Goal: Task Accomplishment & Management: Use online tool/utility

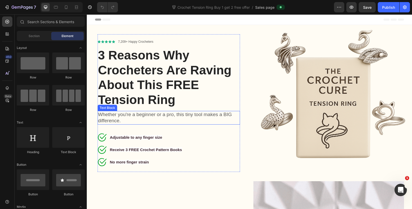
click at [119, 120] on p "Whether you're a beginner or a pro, this tiny tool makes a BIG difference." at bounding box center [168, 117] width 141 height 13
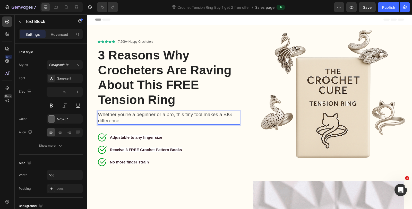
click at [124, 120] on p "Whether you're a beginner or a pro, this tiny tool makes a BIG difference." at bounding box center [168, 117] width 141 height 13
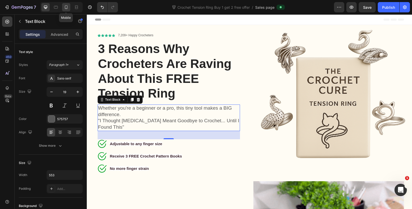
click at [66, 7] on icon at bounding box center [66, 7] width 5 height 5
type input "14"
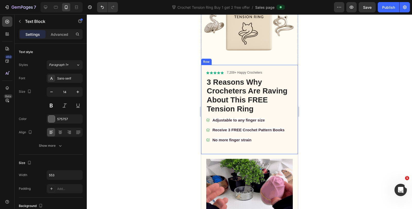
scroll to position [57, 0]
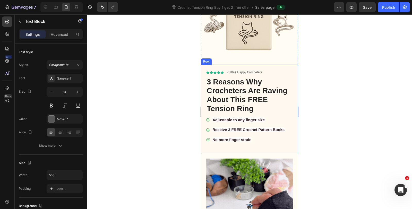
click at [246, 142] on div "Icon Icon Icon Icon Icon Icon List 7,209+ Happy Crocheters Text Block Row 3 Rea…" at bounding box center [249, 109] width 86 height 79
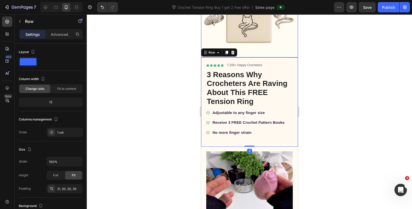
scroll to position [86, 0]
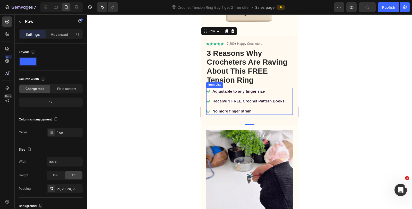
click at [252, 108] on p "No more finger strain" at bounding box center [248, 111] width 72 height 6
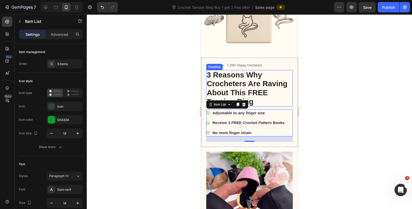
scroll to position [57, 0]
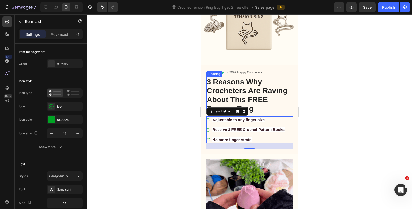
click at [254, 89] on h1 "3 Reasons Why Crocheters Are Raving About This FREE Tension Ring" at bounding box center [249, 95] width 86 height 37
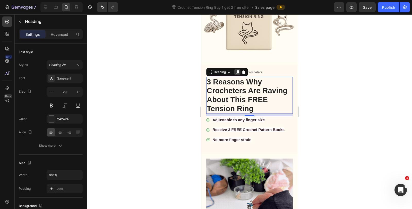
click at [236, 70] on icon at bounding box center [237, 72] width 4 height 4
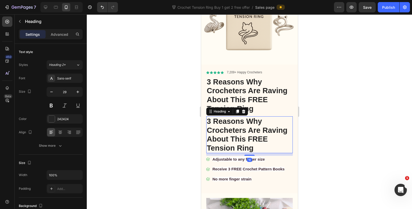
click at [234, 128] on h1 "3 Reasons Why Crocheters Are Raving About This FREE Tension Ring" at bounding box center [249, 134] width 86 height 37
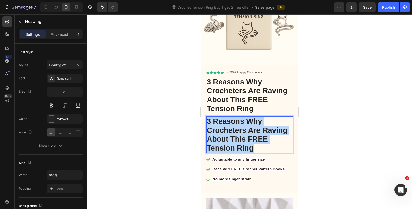
click at [234, 128] on p "3 Reasons Why Crocheters Are Raving About This FREE Tension Ring" at bounding box center [248, 135] width 85 height 36
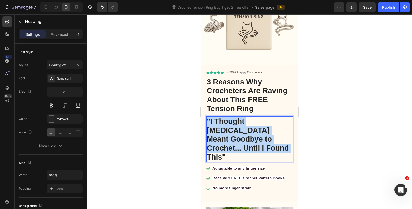
drag, startPoint x: 256, startPoint y: 144, endPoint x: 207, endPoint y: 113, distance: 58.3
click at [207, 117] on p ""I Thought [MEDICAL_DATA] Meant Goodbye to Crochet... Until I Found This"" at bounding box center [248, 139] width 85 height 45
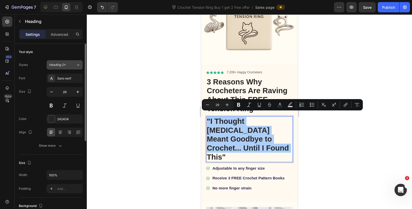
click at [64, 67] on button "Heading 2*" at bounding box center [65, 64] width 36 height 9
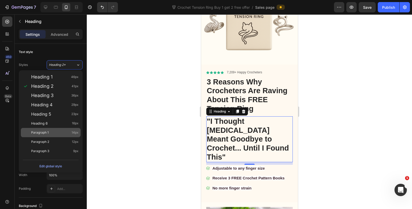
click at [53, 130] on div "Paragraph 1 14px" at bounding box center [54, 132] width 47 height 5
type input "14"
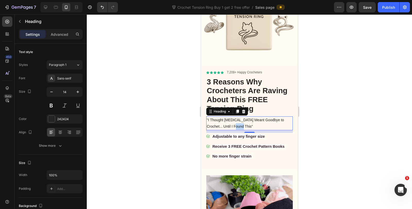
click at [233, 120] on p ""I Thought [MEDICAL_DATA] Meant Goodbye to Crochet... Until I Found This"" at bounding box center [248, 123] width 85 height 13
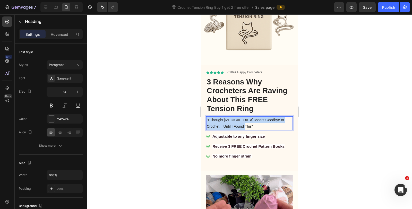
click at [233, 120] on p ""I Thought [MEDICAL_DATA] Meant Goodbye to Crochet... Until I Found This"" at bounding box center [248, 123] width 85 height 13
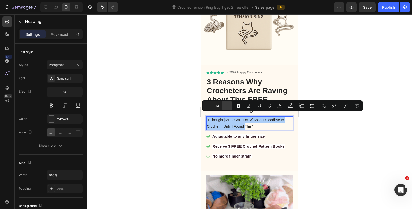
click at [228, 107] on icon "Editor contextual toolbar" at bounding box center [226, 105] width 5 height 5
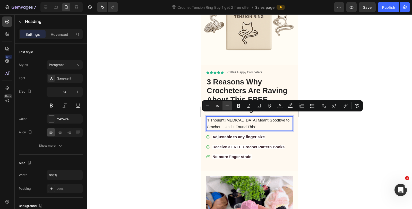
click at [228, 107] on icon "Editor contextual toolbar" at bounding box center [226, 105] width 5 height 5
type input "16"
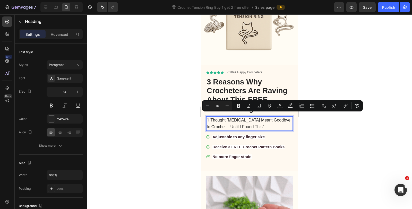
click at [168, 117] on div at bounding box center [249, 111] width 325 height 194
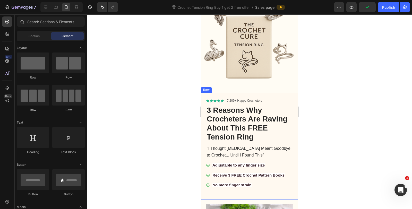
scroll to position [0, 0]
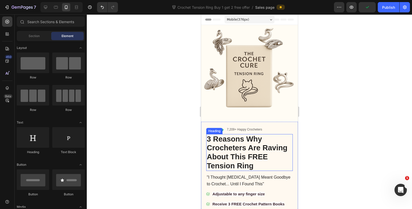
click at [239, 175] on p "⁠⁠⁠⁠⁠⁠⁠ "I Thought [MEDICAL_DATA] Meant Goodbye to Crochet... Until I Found Thi…" at bounding box center [248, 180] width 85 height 13
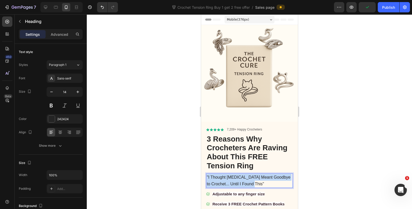
click at [239, 175] on p ""I Thought [MEDICAL_DATA] Meant Goodbye to Crochet... Until I Found This"" at bounding box center [248, 180] width 85 height 13
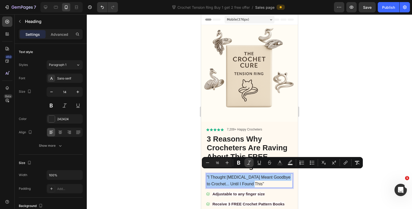
click at [251, 163] on button "Italic" at bounding box center [248, 162] width 9 height 9
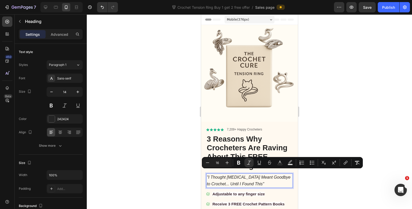
click at [246, 178] on icon ""I Thought [MEDICAL_DATA] Meant Goodbye to Crochet... Until I Found This"" at bounding box center [248, 180] width 84 height 11
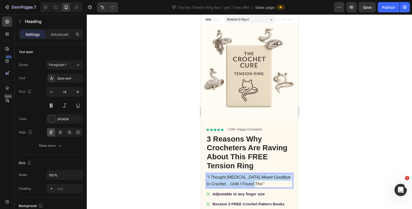
click at [246, 178] on icon ""I Thought [MEDICAL_DATA] Meant Goodbye to Crochet... Until I Found This"" at bounding box center [248, 180] width 84 height 11
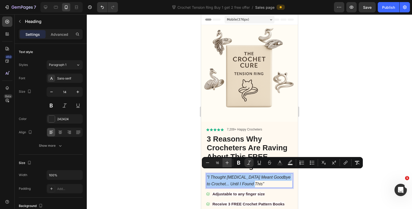
click at [226, 163] on icon "Editor contextual toolbar" at bounding box center [226, 162] width 5 height 5
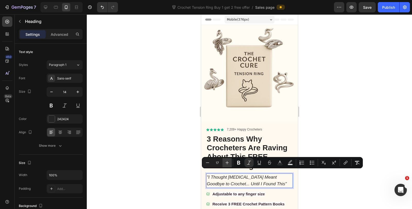
click at [226, 163] on icon "Editor contextual toolbar" at bounding box center [226, 162] width 5 height 5
type input "18"
click at [182, 166] on div at bounding box center [249, 111] width 325 height 194
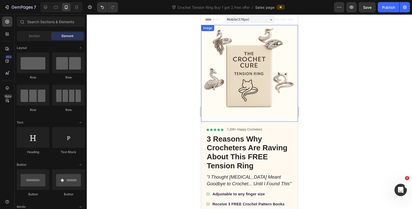
scroll to position [29, 0]
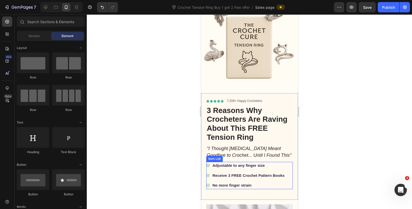
click at [232, 163] on strong "Adjustable to any finger size" at bounding box center [238, 165] width 52 height 4
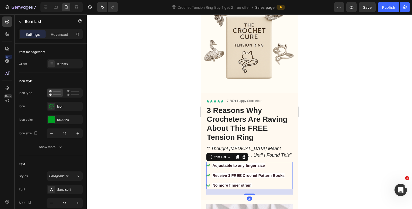
click at [232, 163] on strong "Adjustable to any finger size" at bounding box center [238, 165] width 52 height 4
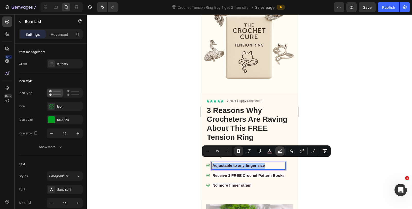
click at [276, 152] on button "color" at bounding box center [279, 150] width 9 height 9
type input "FFFFFF"
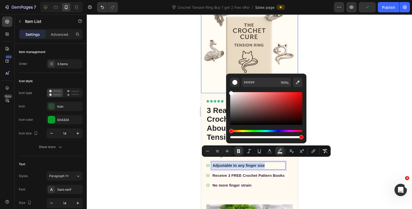
drag, startPoint x: 432, startPoint y: 108, endPoint x: 223, endPoint y: 82, distance: 209.9
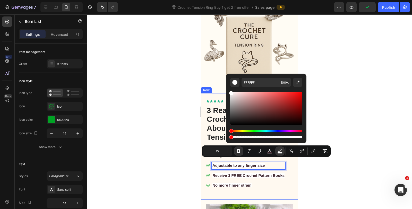
type input "0"
drag, startPoint x: 440, startPoint y: 153, endPoint x: 215, endPoint y: 138, distance: 225.3
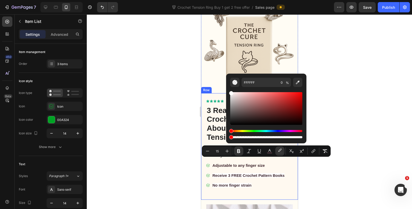
click at [148, 139] on div at bounding box center [249, 111] width 325 height 194
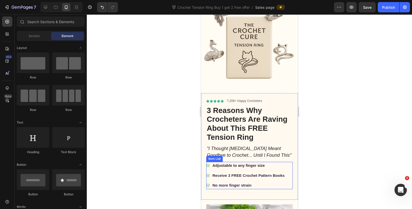
click at [234, 173] on p "Receive 3 FREE Crochet Pattern Books" at bounding box center [248, 176] width 72 height 6
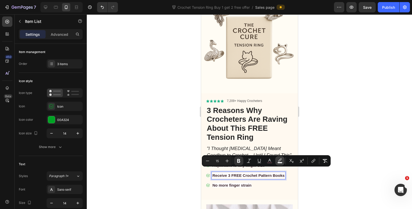
click at [276, 161] on button "color" at bounding box center [279, 160] width 9 height 9
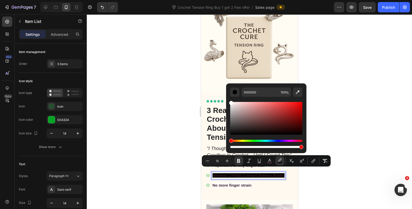
drag, startPoint x: 238, startPoint y: 110, endPoint x: 227, endPoint y: 94, distance: 19.6
click at [227, 94] on div "000000 100 %" at bounding box center [266, 116] width 80 height 66
type input "FFFFFF"
drag, startPoint x: 436, startPoint y: 162, endPoint x: 223, endPoint y: 148, distance: 213.4
type input "0"
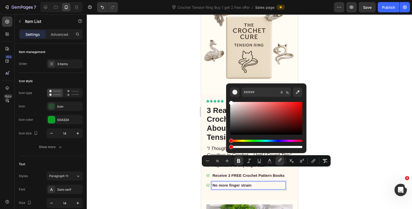
click at [225, 183] on strong "No more finger strain" at bounding box center [231, 185] width 39 height 4
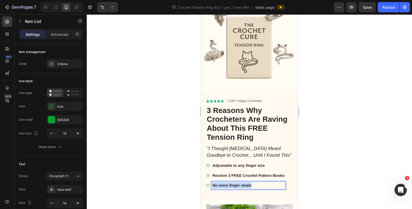
click at [225, 183] on strong "No more finger strain" at bounding box center [231, 185] width 39 height 4
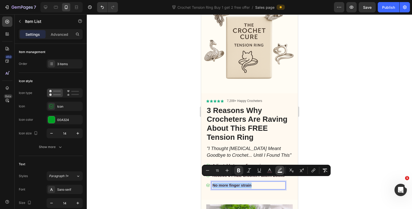
click at [279, 170] on icon "Editor contextual toolbar" at bounding box center [279, 170] width 5 height 5
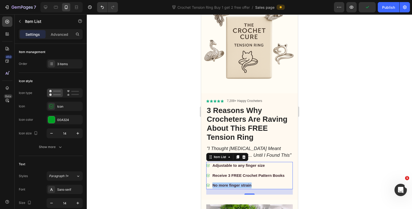
drag, startPoint x: 440, startPoint y: 172, endPoint x: 222, endPoint y: 158, distance: 218.5
click at [239, 183] on strong "No more finger strain" at bounding box center [231, 185] width 39 height 4
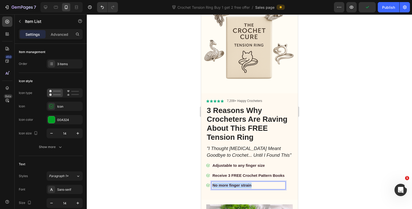
click at [239, 183] on strong "No more finger strain" at bounding box center [231, 185] width 39 height 4
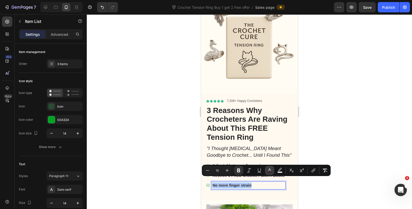
click at [268, 171] on icon "Editor contextual toolbar" at bounding box center [269, 170] width 5 height 5
type input "000000"
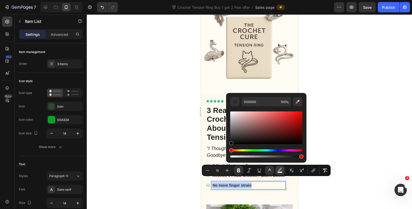
click at [279, 171] on icon "Editor contextual toolbar" at bounding box center [279, 170] width 5 height 5
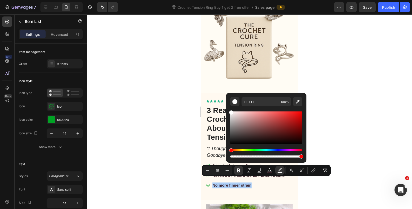
click at [254, 158] on div "Editor contextual toolbar" at bounding box center [266, 134] width 72 height 48
drag, startPoint x: 300, startPoint y: 155, endPoint x: 229, endPoint y: 154, distance: 70.7
click at [229, 154] on div "FFFFFF 100 %" at bounding box center [266, 126] width 80 height 66
type input "0"
click at [174, 137] on div at bounding box center [249, 111] width 325 height 194
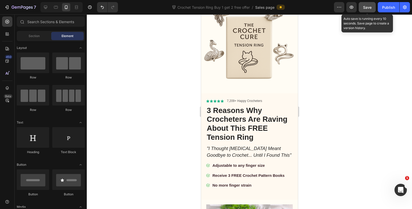
click at [365, 8] on span "Save" at bounding box center [367, 7] width 8 height 4
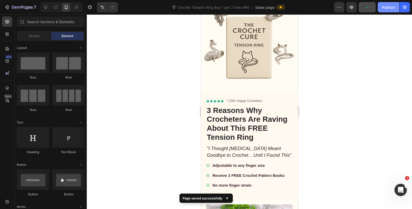
click at [385, 8] on div "Publish" at bounding box center [388, 7] width 13 height 5
click at [47, 6] on icon at bounding box center [45, 7] width 3 height 3
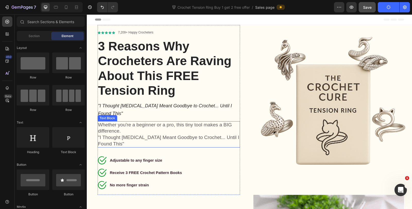
click at [141, 134] on p ""I Thought [MEDICAL_DATA] Meant Goodbye to Crochet... Until I Found This"" at bounding box center [168, 140] width 141 height 13
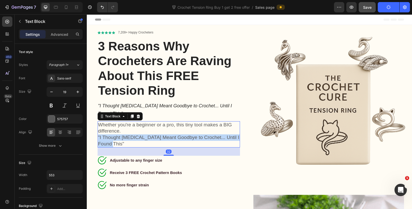
click at [141, 134] on p ""I Thought [MEDICAL_DATA] Meant Goodbye to Crochet... Until I Found This"" at bounding box center [168, 140] width 141 height 13
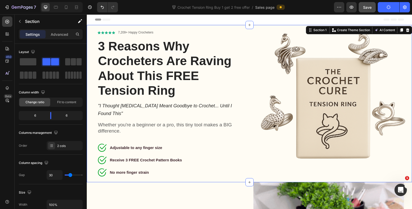
click at [247, 140] on div "Icon Icon Icon Icon Icon Icon List 7,209+ Happy Crocheters Text Block Row 3 Rea…" at bounding box center [249, 103] width 325 height 157
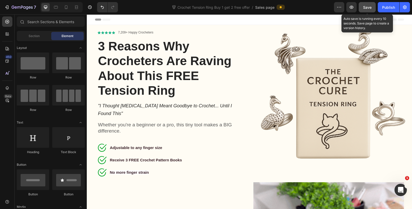
click at [369, 10] on div "Save" at bounding box center [367, 7] width 8 height 5
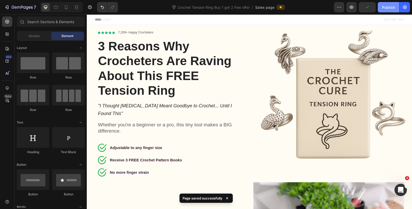
click at [385, 8] on div "Publish" at bounding box center [388, 7] width 13 height 5
click at [65, 8] on icon at bounding box center [66, 7] width 3 height 4
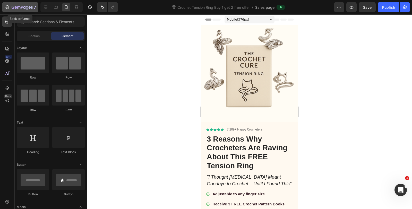
click at [17, 6] on icon "button" at bounding box center [18, 7] width 3 height 2
